Goal: Information Seeking & Learning: Understand process/instructions

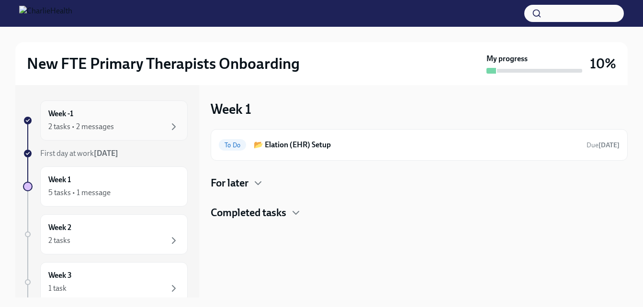
click at [160, 129] on div "2 tasks • 2 messages" at bounding box center [113, 126] width 131 height 11
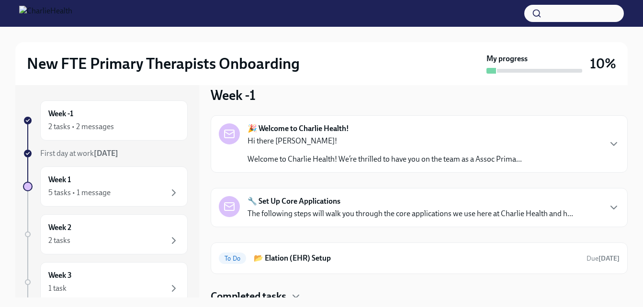
scroll to position [20, 0]
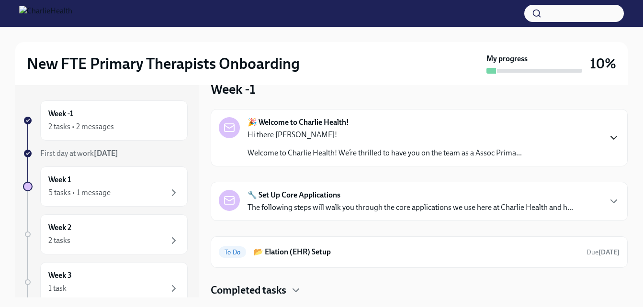
click at [612, 134] on icon "button" at bounding box center [613, 137] width 11 height 11
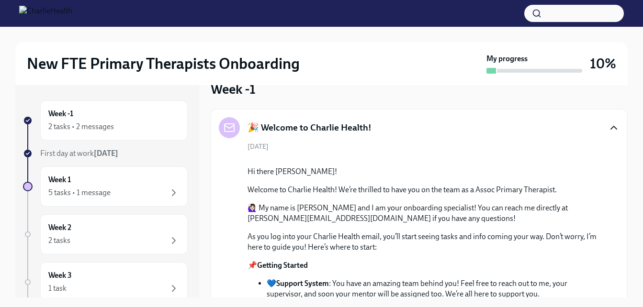
click at [612, 134] on div "🎉 Welcome to Charlie Health!" at bounding box center [419, 127] width 401 height 21
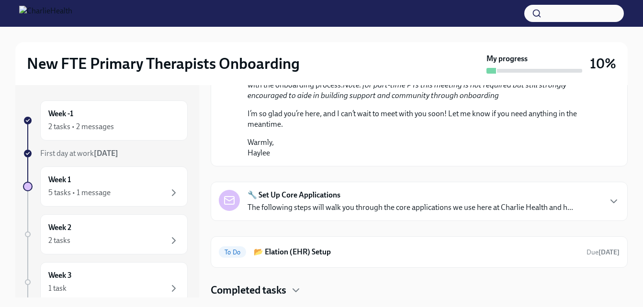
scroll to position [560, 0]
click at [613, 198] on div "🔧 Set Up Core Applications The following steps will walk you through the core a…" at bounding box center [419, 201] width 417 height 39
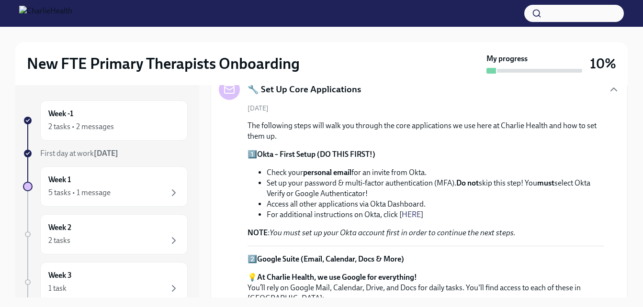
drag, startPoint x: 613, startPoint y: 198, endPoint x: 559, endPoint y: 160, distance: 65.6
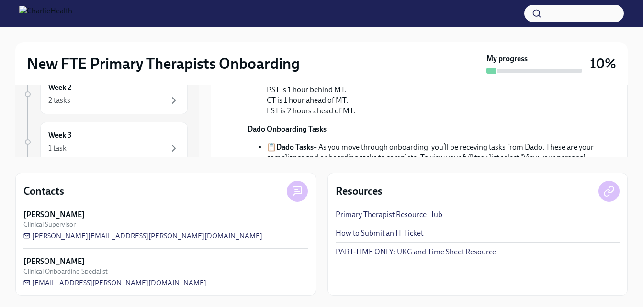
scroll to position [184, 0]
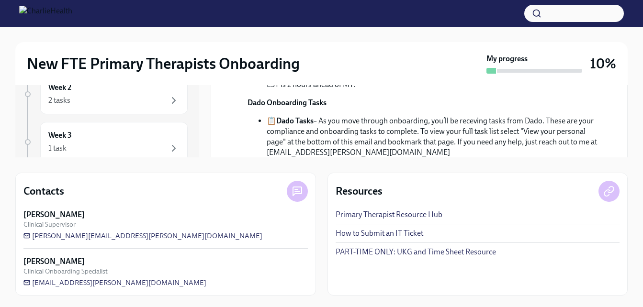
click at [536, 90] on li "🕥 Mountain Time : Charlie Health operates in Mountain Time, so meeting times wi…" at bounding box center [435, 58] width 337 height 63
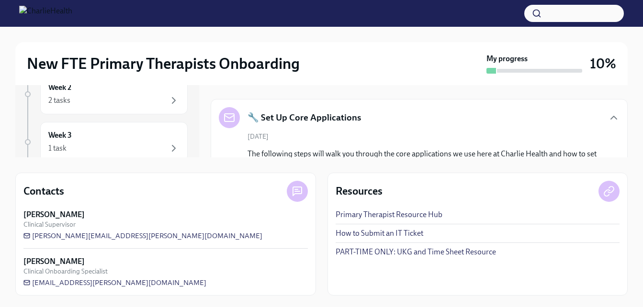
scroll to position [376, 0]
